Goal: Communication & Community: Share content

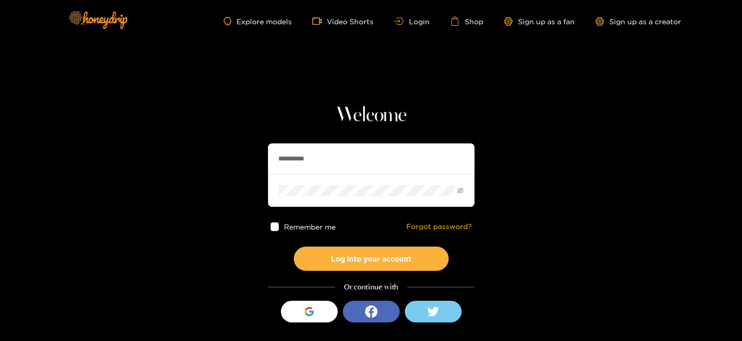
drag, startPoint x: 348, startPoint y: 160, endPoint x: 252, endPoint y: 150, distance: 96.1
click at [252, 150] on section "**********" at bounding box center [371, 183] width 742 height 367
type input "**********"
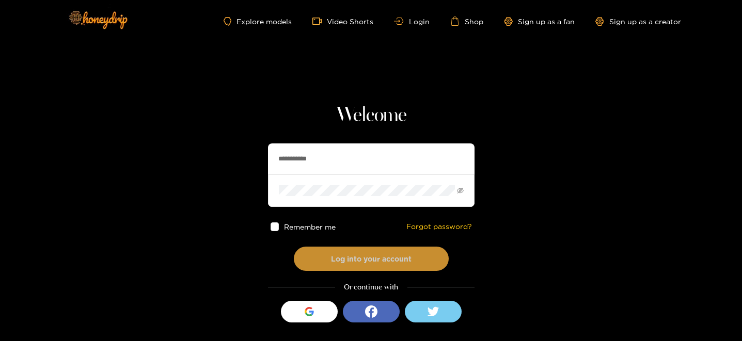
click at [375, 261] on button "Log into your account" at bounding box center [371, 259] width 155 height 24
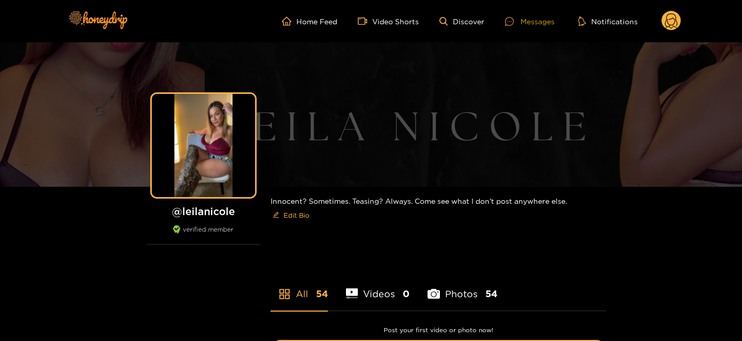
click at [518, 27] on div "Messages" at bounding box center [530, 21] width 50 height 12
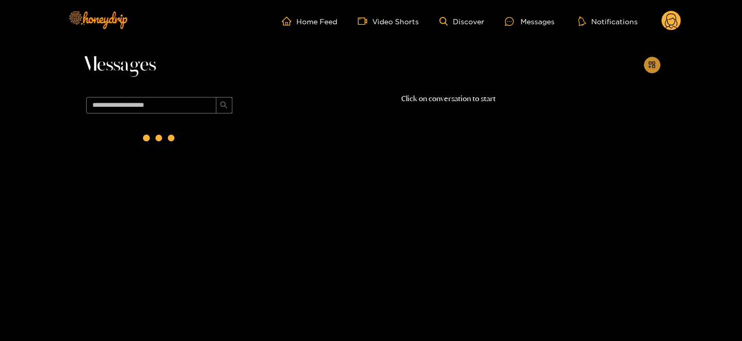
click at [653, 65] on icon "appstore-add" at bounding box center [652, 65] width 8 height 8
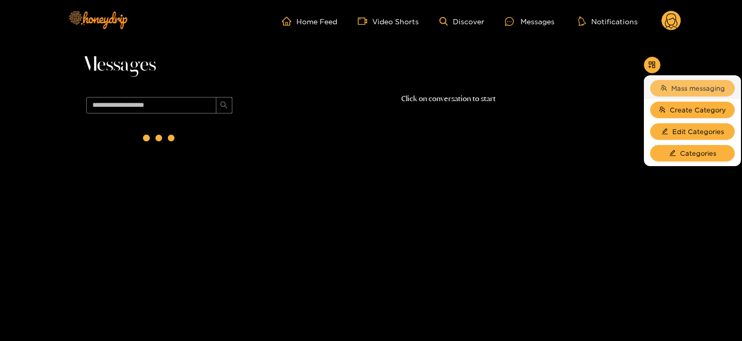
click at [666, 88] on button "Mass messaging" at bounding box center [692, 88] width 85 height 17
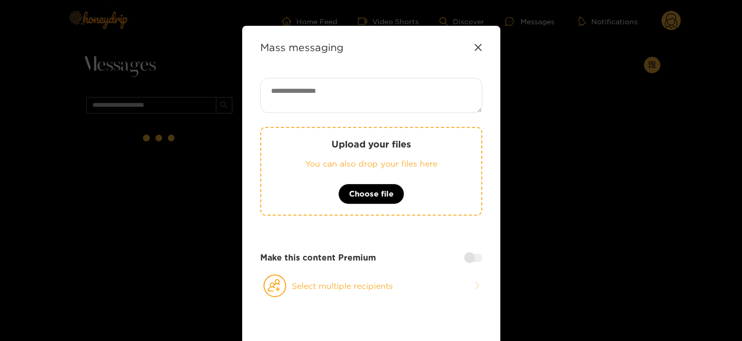
click at [478, 45] on icon at bounding box center [478, 47] width 8 height 8
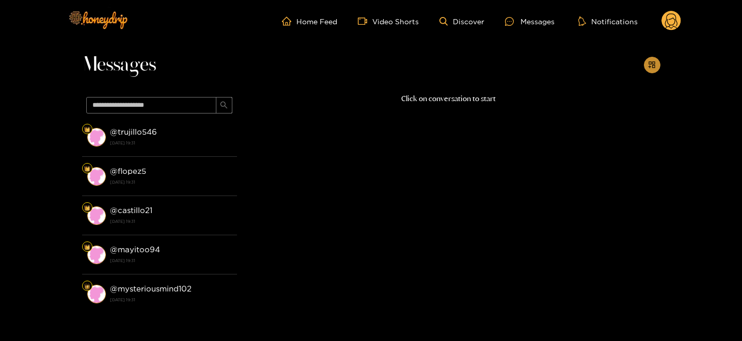
click at [648, 66] on icon "appstore-add" at bounding box center [652, 65] width 8 height 8
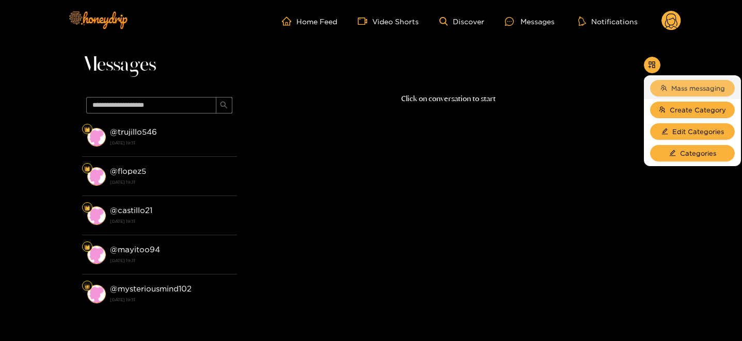
click at [658, 94] on button "Mass messaging" at bounding box center [692, 88] width 85 height 17
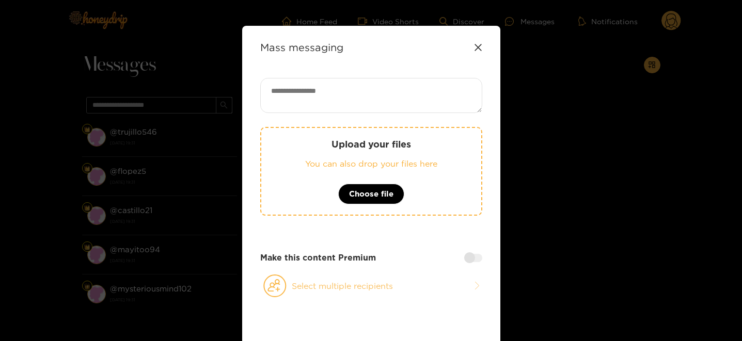
click at [309, 278] on button "Select multiple recipients" at bounding box center [371, 286] width 222 height 24
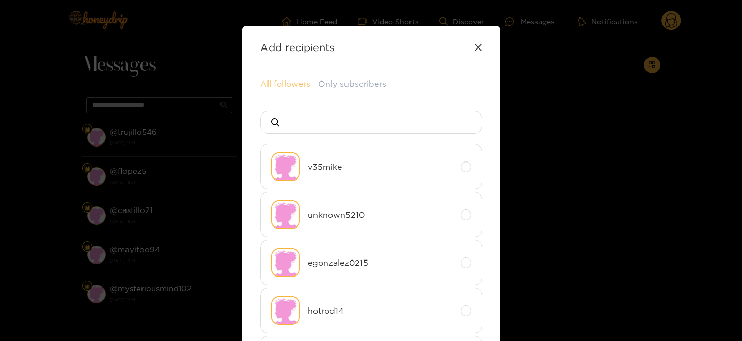
click at [293, 88] on button "All followers" at bounding box center [285, 84] width 50 height 12
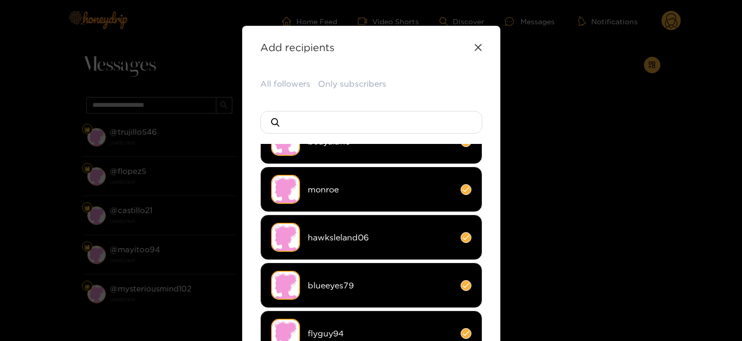
scroll to position [114, 0]
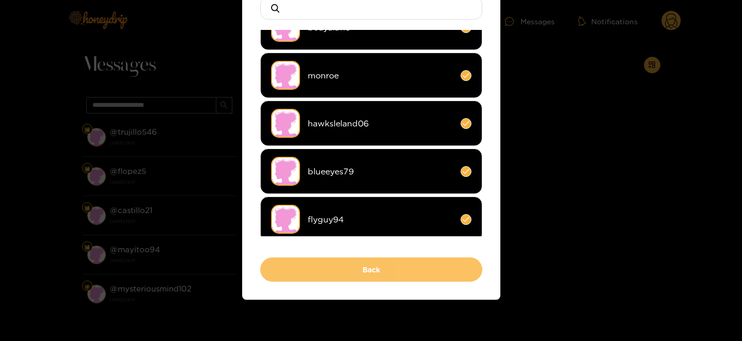
click at [339, 262] on button "Back" at bounding box center [371, 269] width 222 height 24
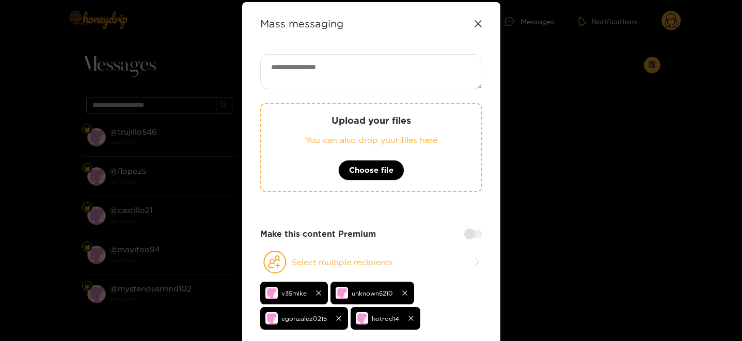
scroll to position [0, 0]
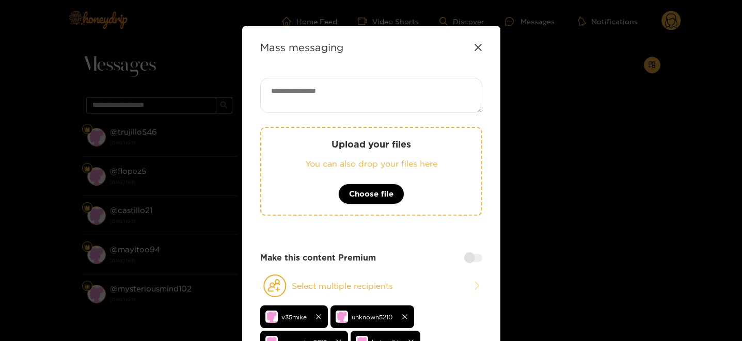
click at [310, 97] on textarea at bounding box center [371, 95] width 222 height 35
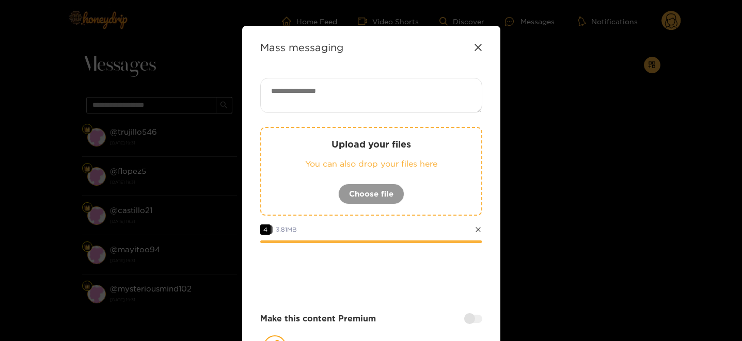
paste textarea "**********"
type textarea "**********"
click at [469, 323] on div at bounding box center [473, 319] width 18 height 8
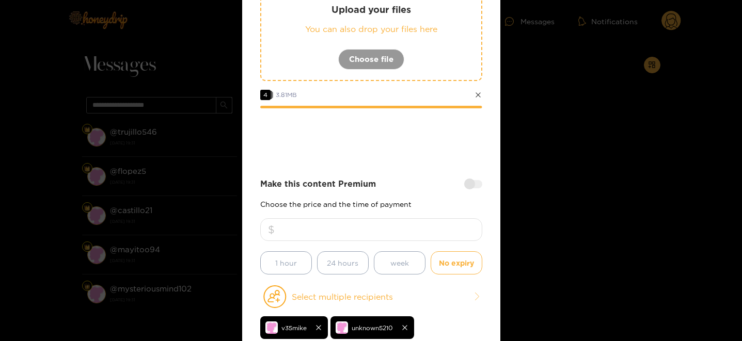
scroll to position [179, 0]
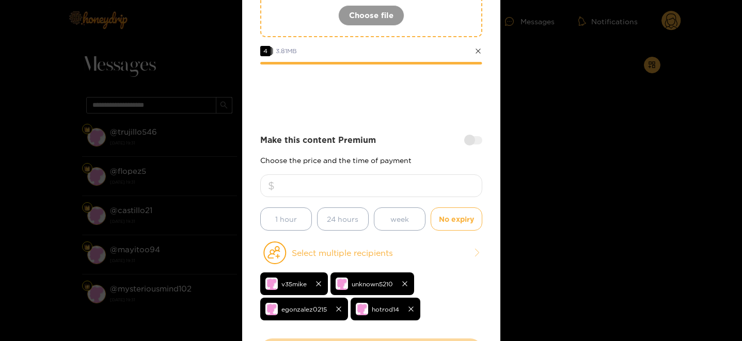
click at [333, 185] on input "number" at bounding box center [371, 185] width 222 height 23
type input "*"
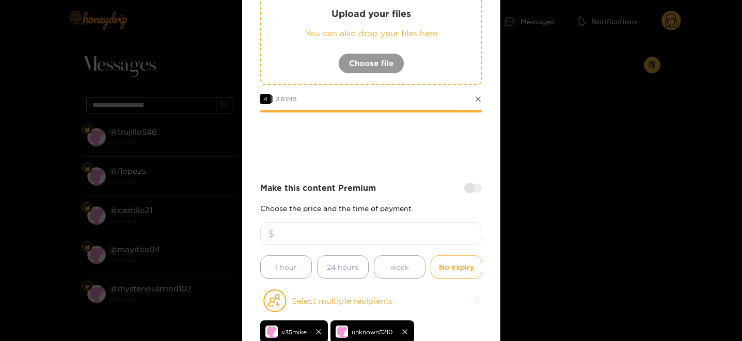
scroll to position [260, 0]
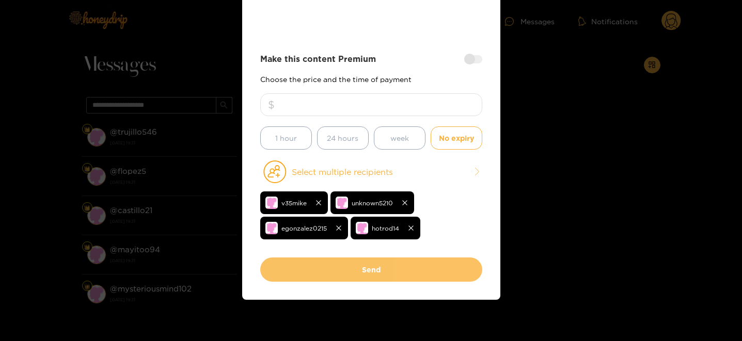
type input "**"
click at [397, 271] on button "Send" at bounding box center [371, 269] width 222 height 24
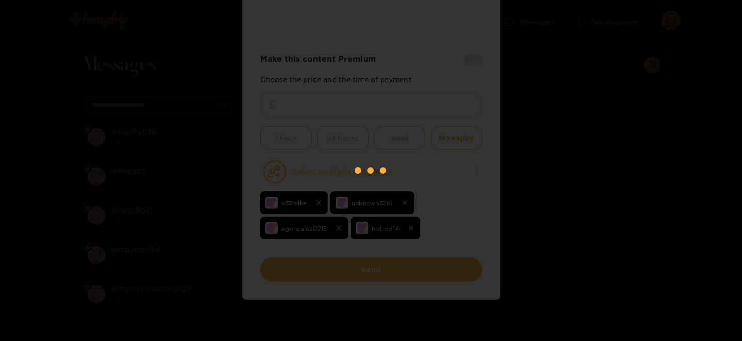
click at [648, 18] on div at bounding box center [371, 170] width 742 height 341
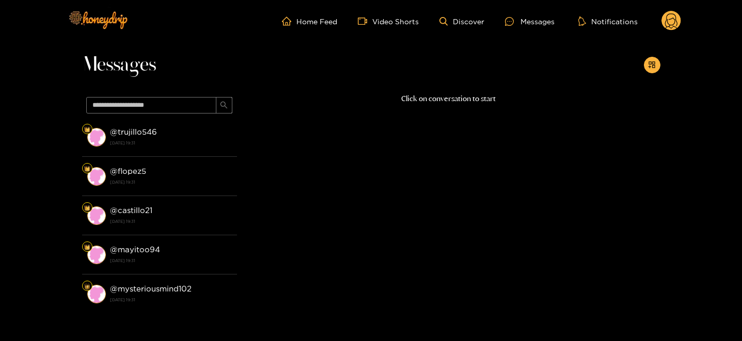
click at [675, 21] on icon at bounding box center [671, 22] width 12 height 18
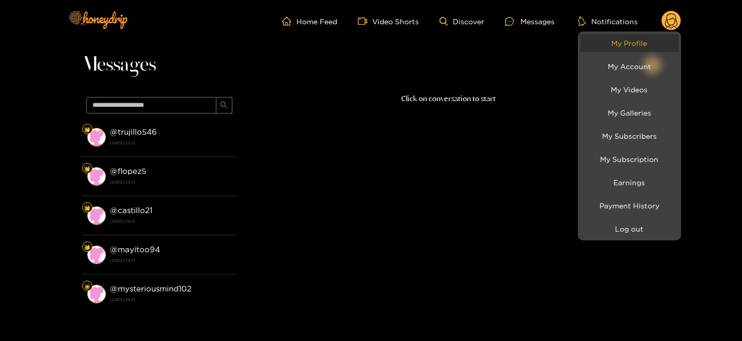
click at [656, 49] on link "My Profile" at bounding box center [629, 43] width 98 height 18
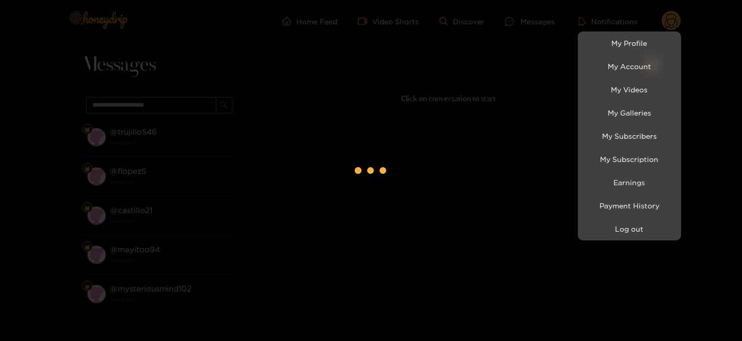
click at [399, 192] on div at bounding box center [371, 170] width 742 height 341
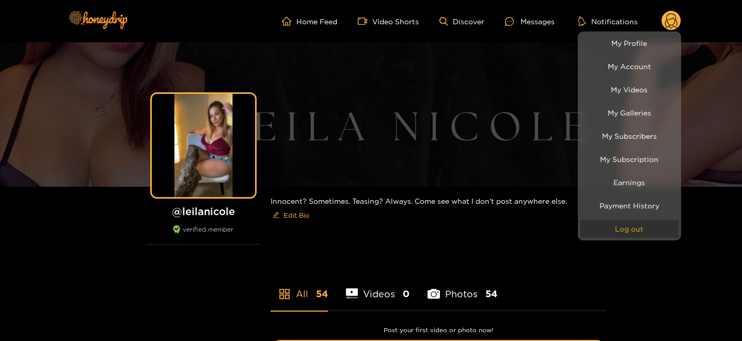
click at [620, 229] on button "Log out" at bounding box center [629, 229] width 98 height 18
